Goal: Check status: Check status

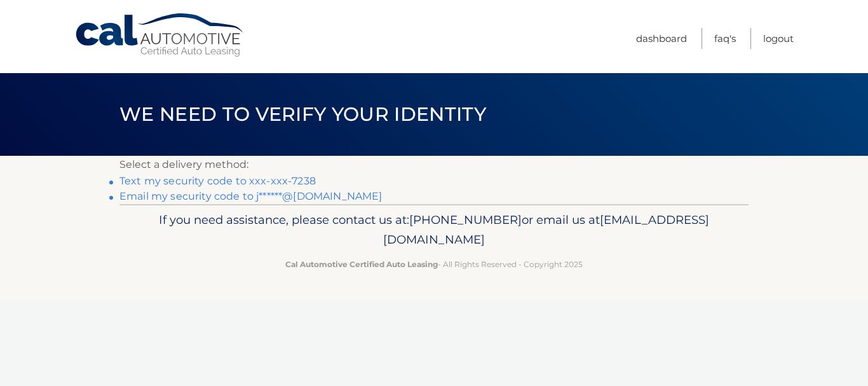
click at [129, 181] on link "Text my security code to xxx-xxx-7238" at bounding box center [217, 181] width 196 height 12
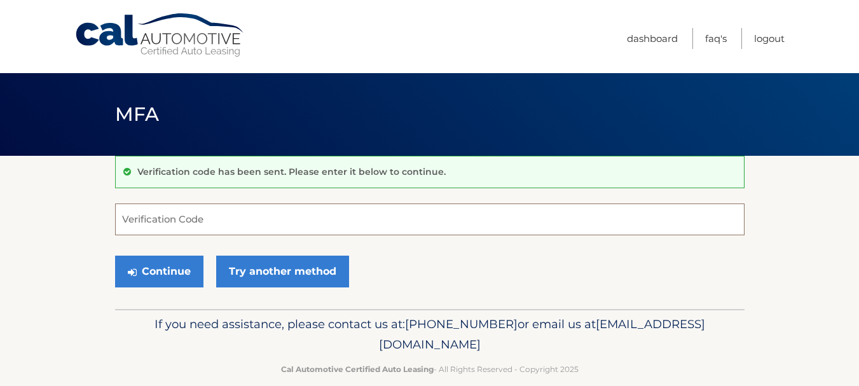
click at [219, 218] on input "Verification Code" at bounding box center [429, 219] width 629 height 32
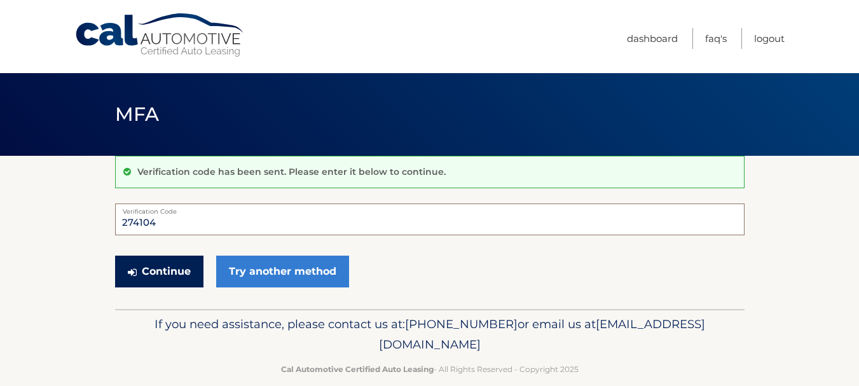
type input "274104"
click at [192, 266] on button "Continue" at bounding box center [159, 271] width 88 height 32
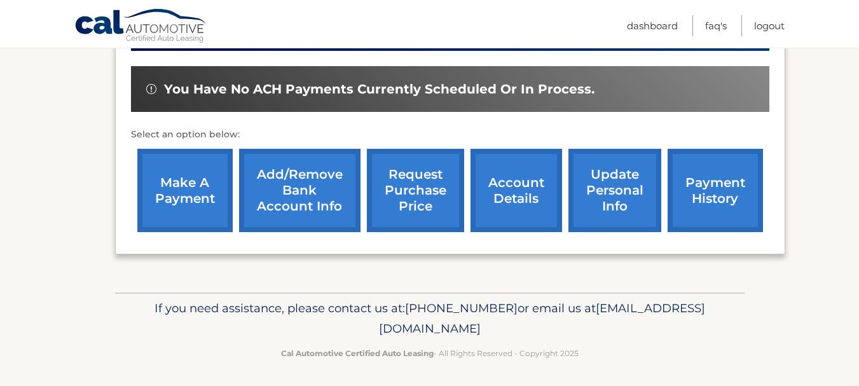
scroll to position [385, 0]
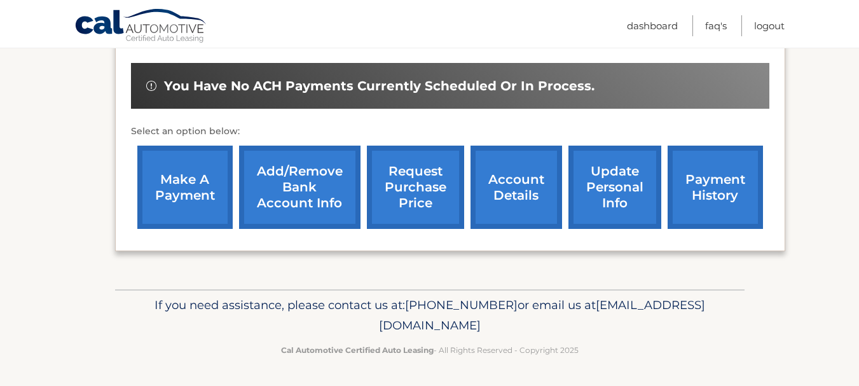
click at [711, 187] on link "payment history" at bounding box center [714, 187] width 95 height 83
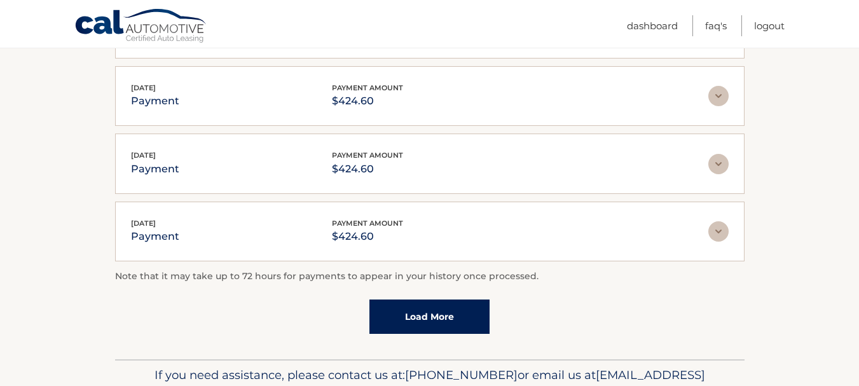
scroll to position [381, 0]
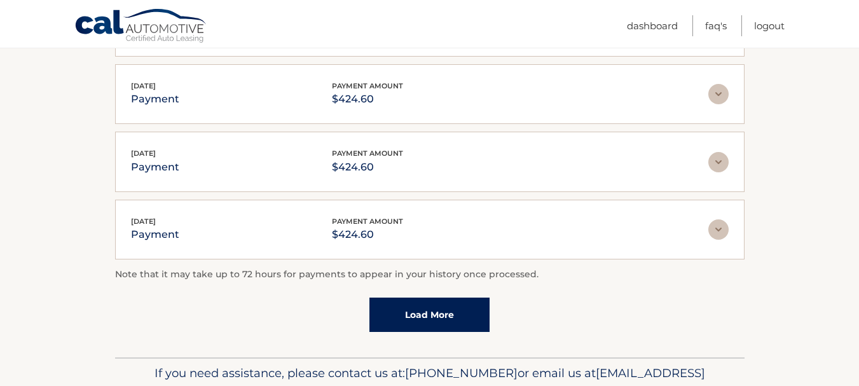
click at [461, 309] on link "Load More" at bounding box center [429, 314] width 120 height 34
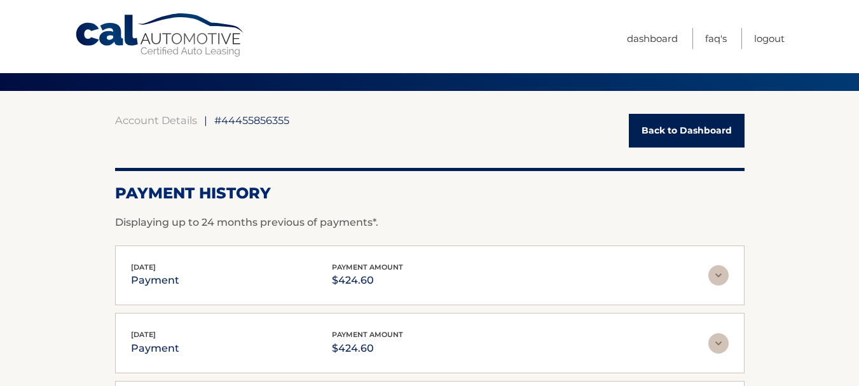
scroll to position [38, 0]
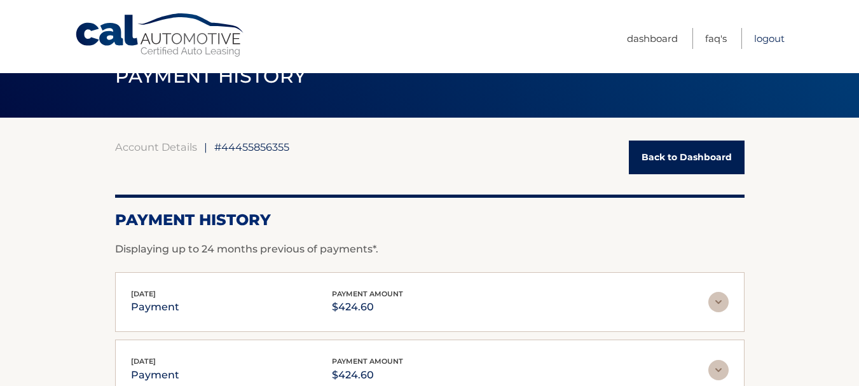
click at [764, 40] on link "Logout" at bounding box center [769, 38] width 31 height 21
